Goal: Transaction & Acquisition: Purchase product/service

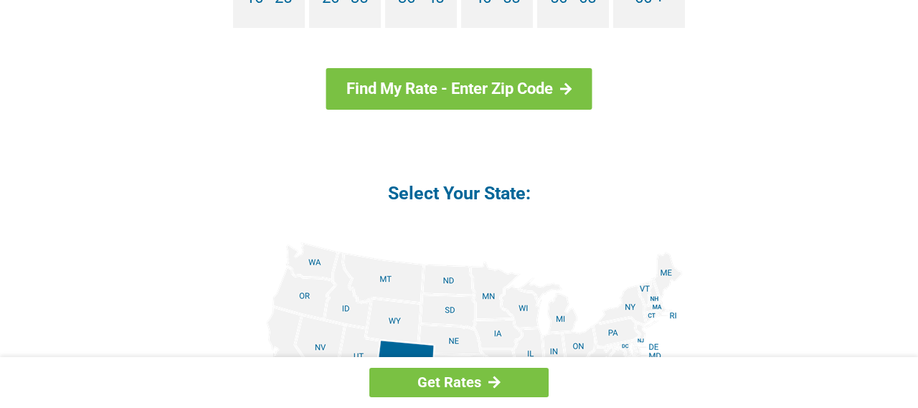
scroll to position [1326, 0]
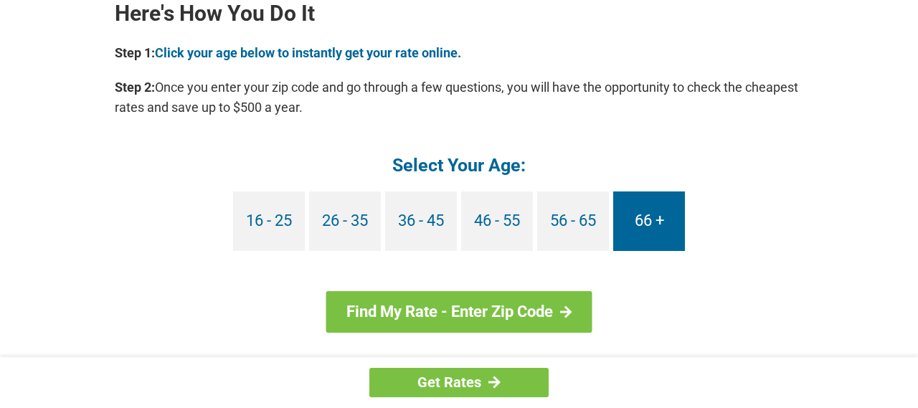
click at [633, 224] on link "66 +" at bounding box center [649, 221] width 72 height 60
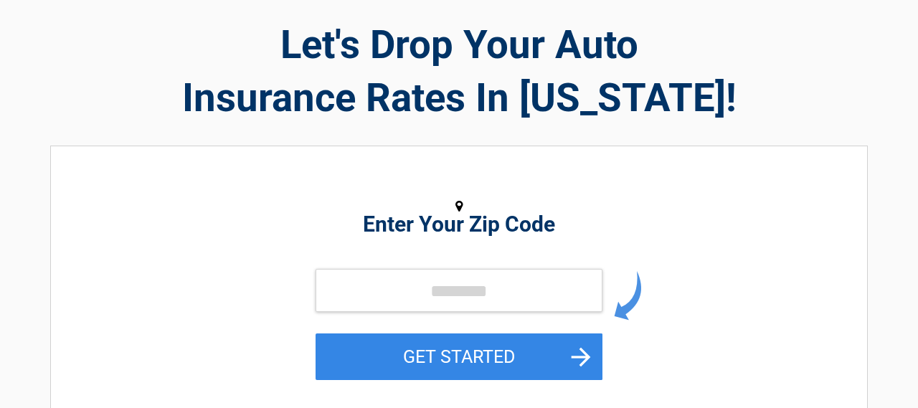
scroll to position [64, 0]
click at [423, 302] on input "tel" at bounding box center [458, 290] width 287 height 43
type input "*****"
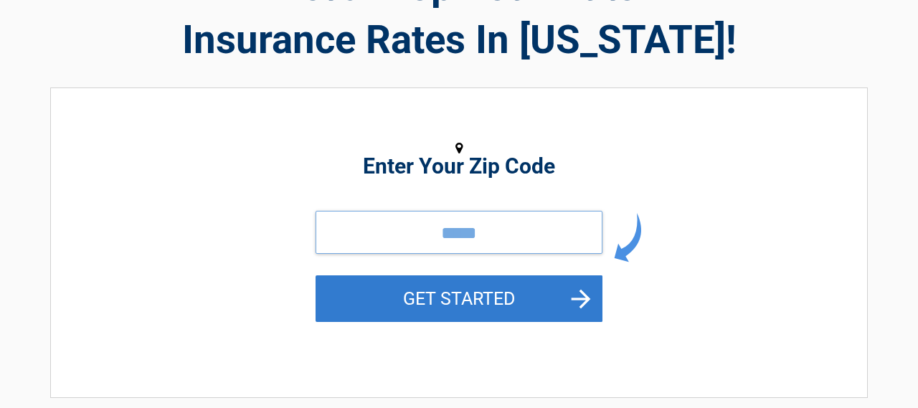
scroll to position [120, 0]
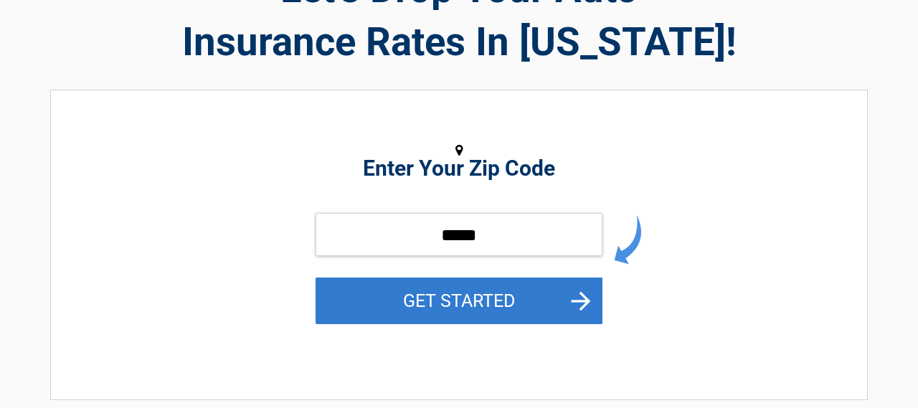
click at [470, 305] on button "GET STARTED" at bounding box center [458, 300] width 287 height 47
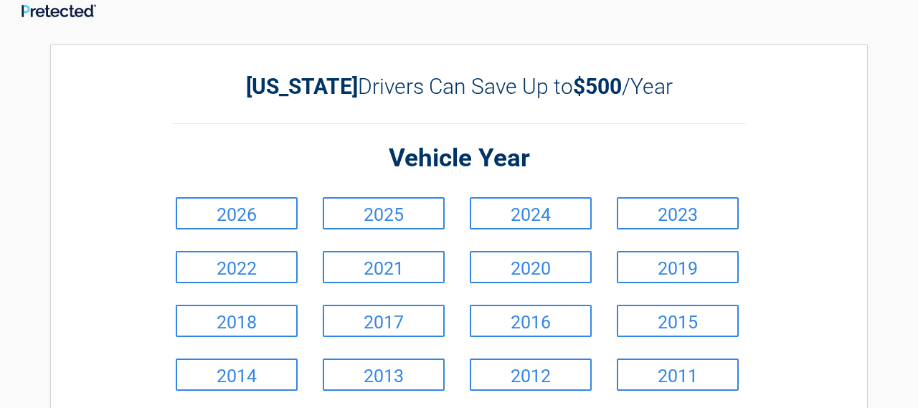
scroll to position [58, 0]
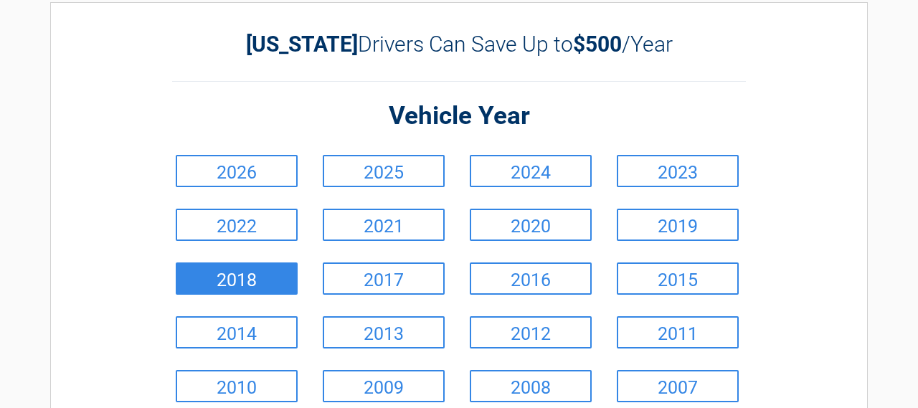
click at [380, 283] on link "2017" at bounding box center [384, 278] width 122 height 32
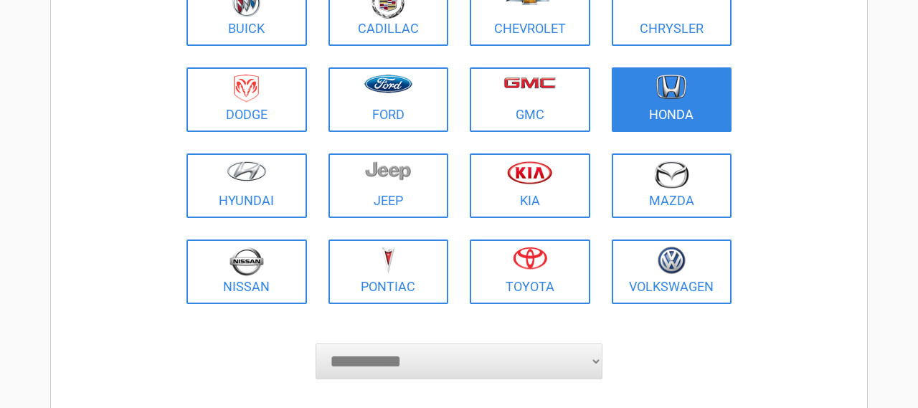
scroll to position [220, 0]
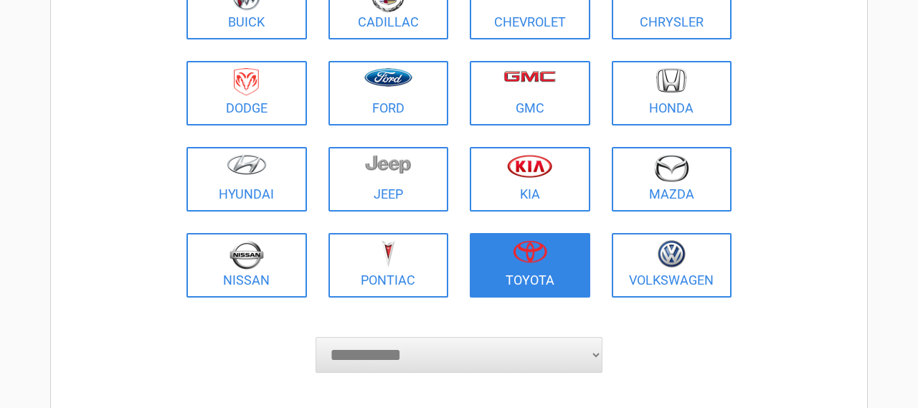
click at [522, 276] on link "Toyota" at bounding box center [530, 265] width 120 height 65
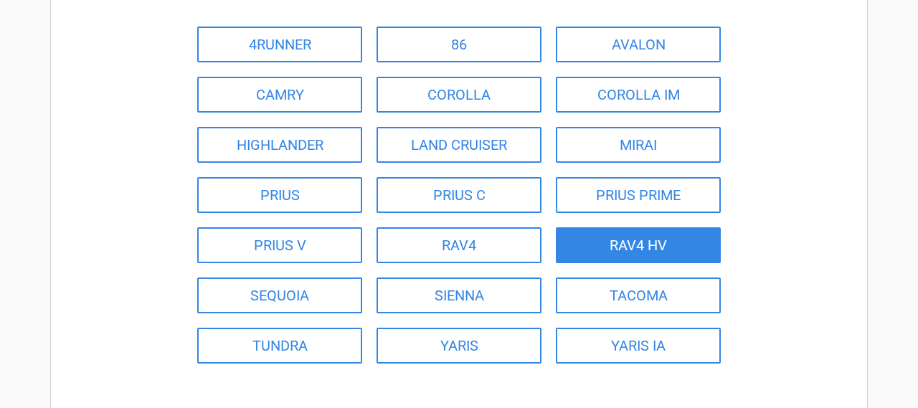
scroll to position [203, 0]
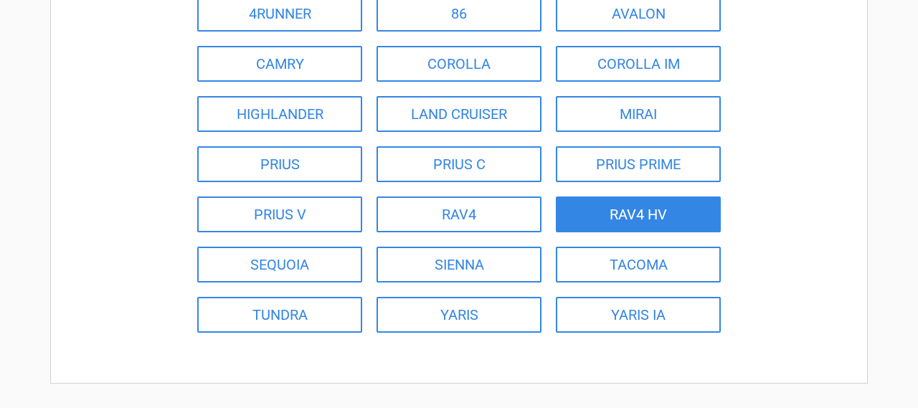
click at [650, 211] on link "RAV4 HV" at bounding box center [638, 214] width 165 height 36
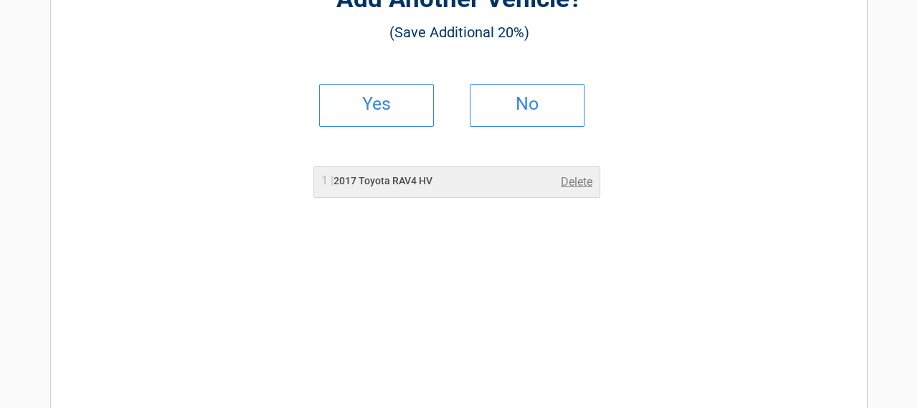
scroll to position [0, 0]
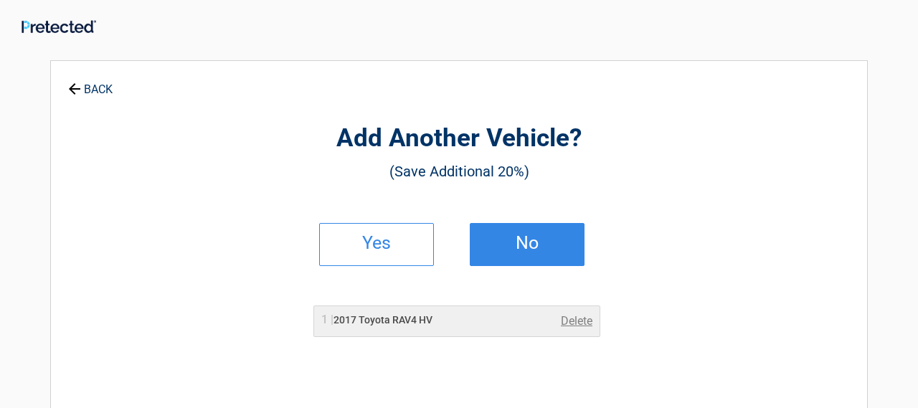
click at [535, 246] on h2 "No" at bounding box center [527, 243] width 85 height 10
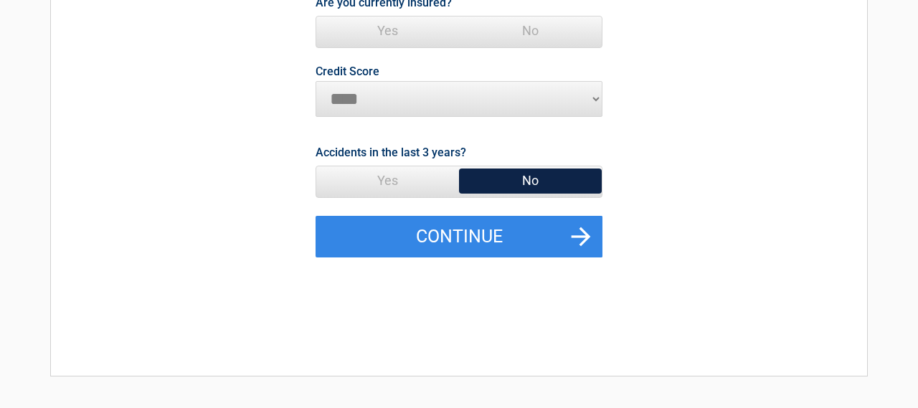
scroll to position [209, 0]
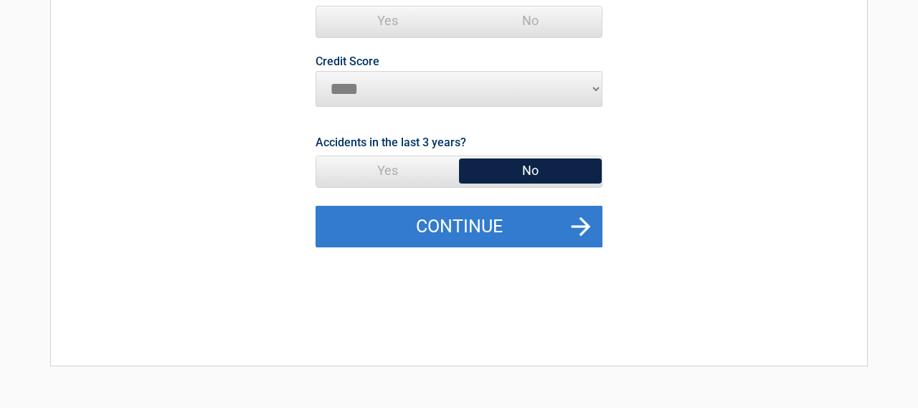
click at [528, 232] on button "Continue" at bounding box center [458, 227] width 287 height 42
click at [482, 232] on button "Continue" at bounding box center [458, 227] width 287 height 42
click at [588, 219] on button "Continue" at bounding box center [458, 227] width 287 height 42
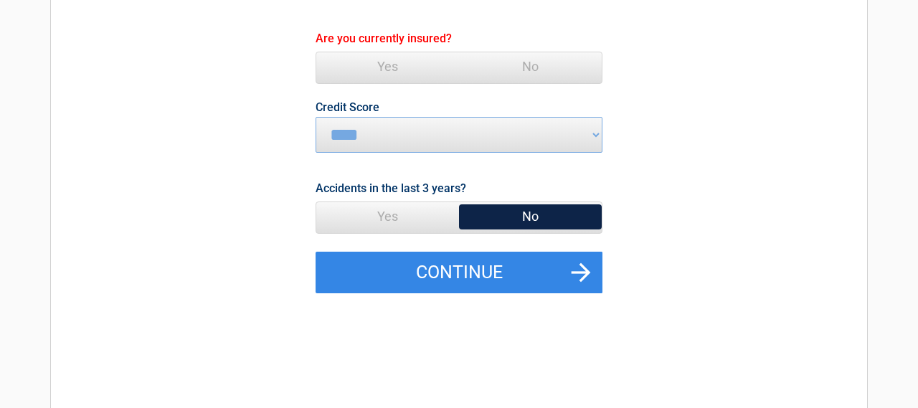
scroll to position [85, 0]
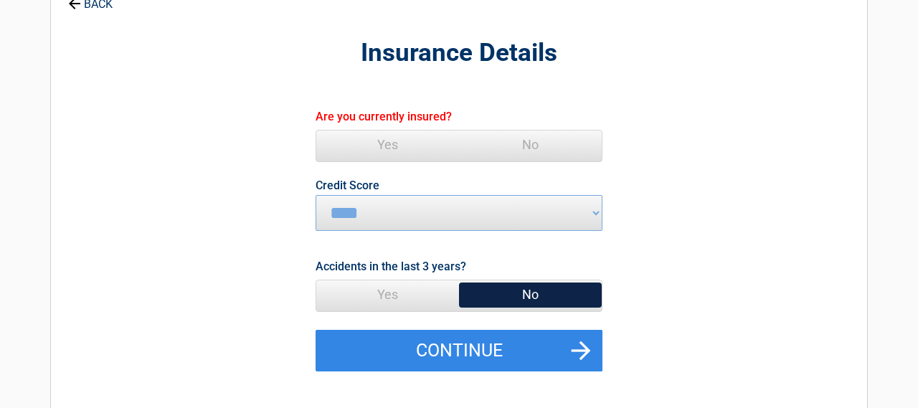
click at [385, 143] on span "Yes" at bounding box center [387, 144] width 143 height 29
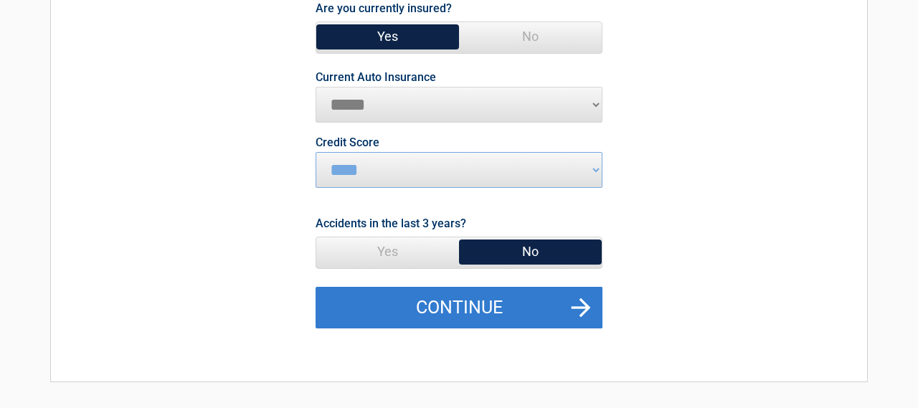
scroll to position [208, 0]
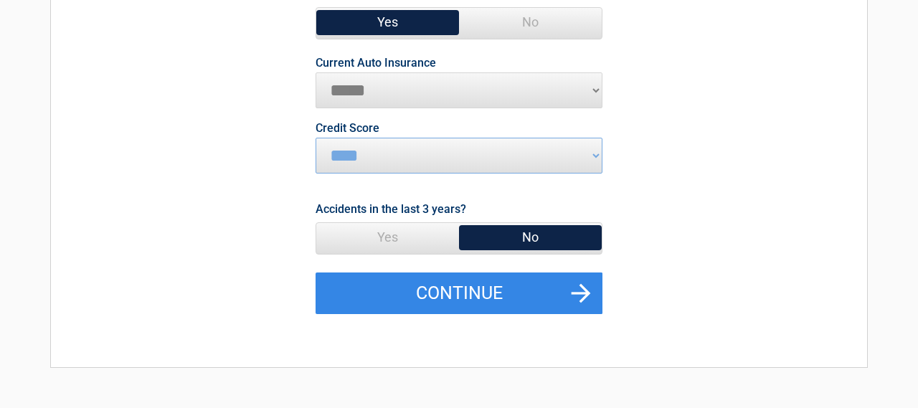
click at [594, 90] on select "**********" at bounding box center [458, 90] width 287 height 36
click at [641, 232] on form "**********" at bounding box center [459, 149] width 658 height 331
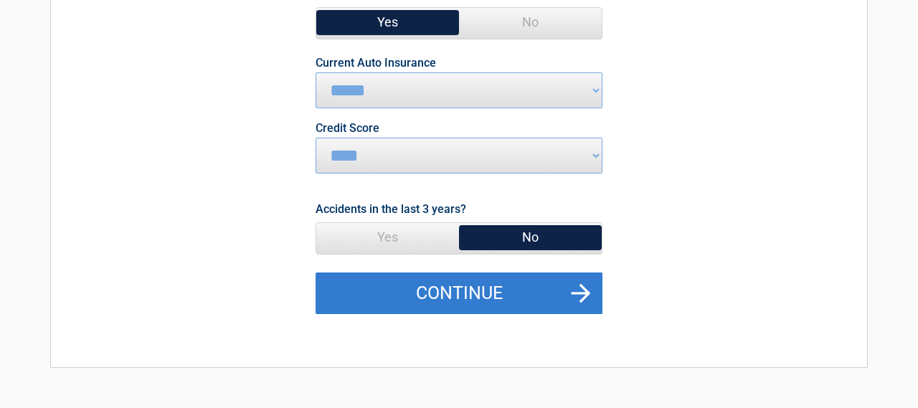
drag, startPoint x: 579, startPoint y: 295, endPoint x: 608, endPoint y: 283, distance: 30.9
click at [579, 295] on button "Continue" at bounding box center [458, 293] width 287 height 42
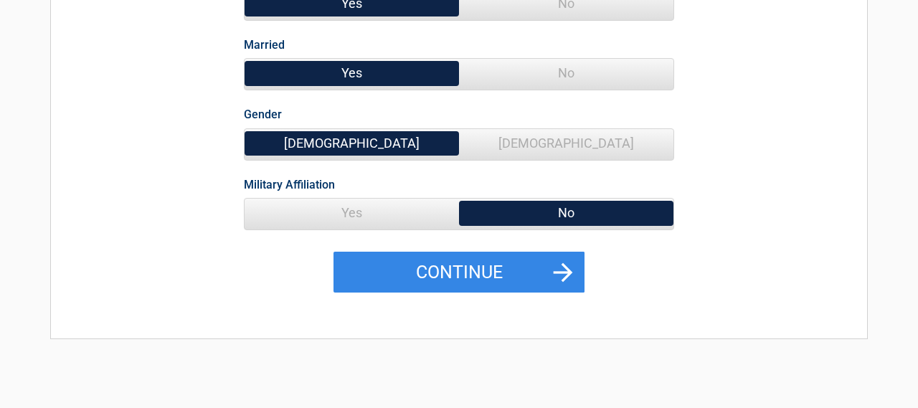
scroll to position [240, 0]
